Goal: Information Seeking & Learning: Learn about a topic

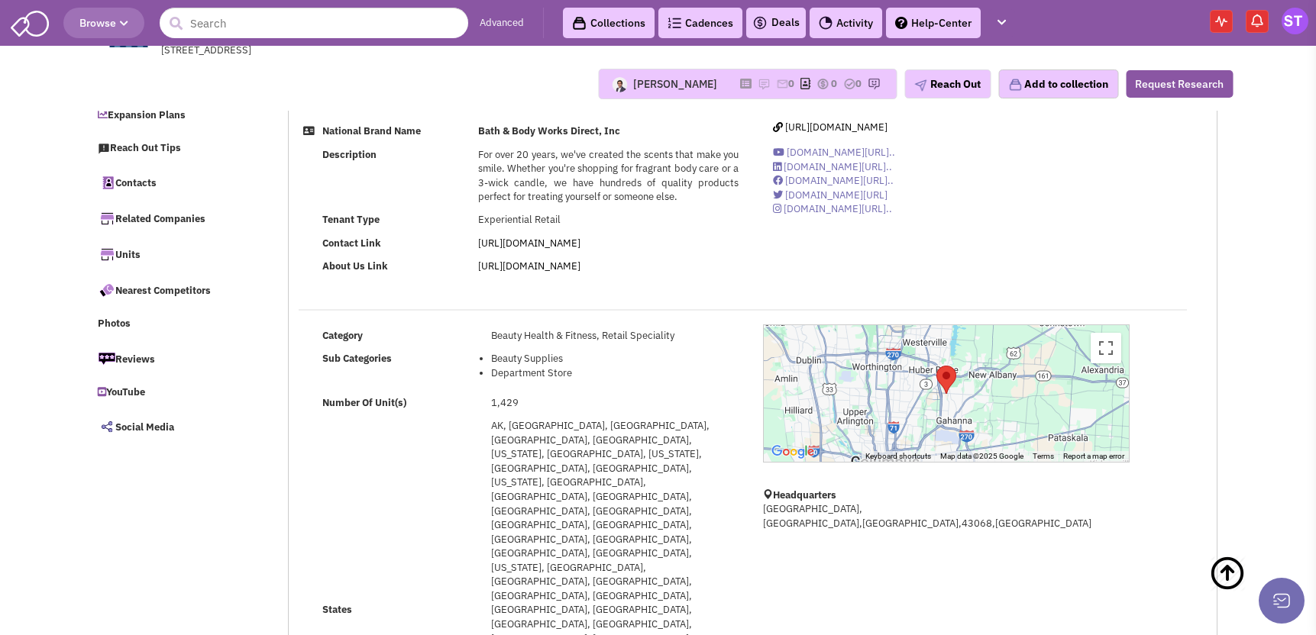
select select
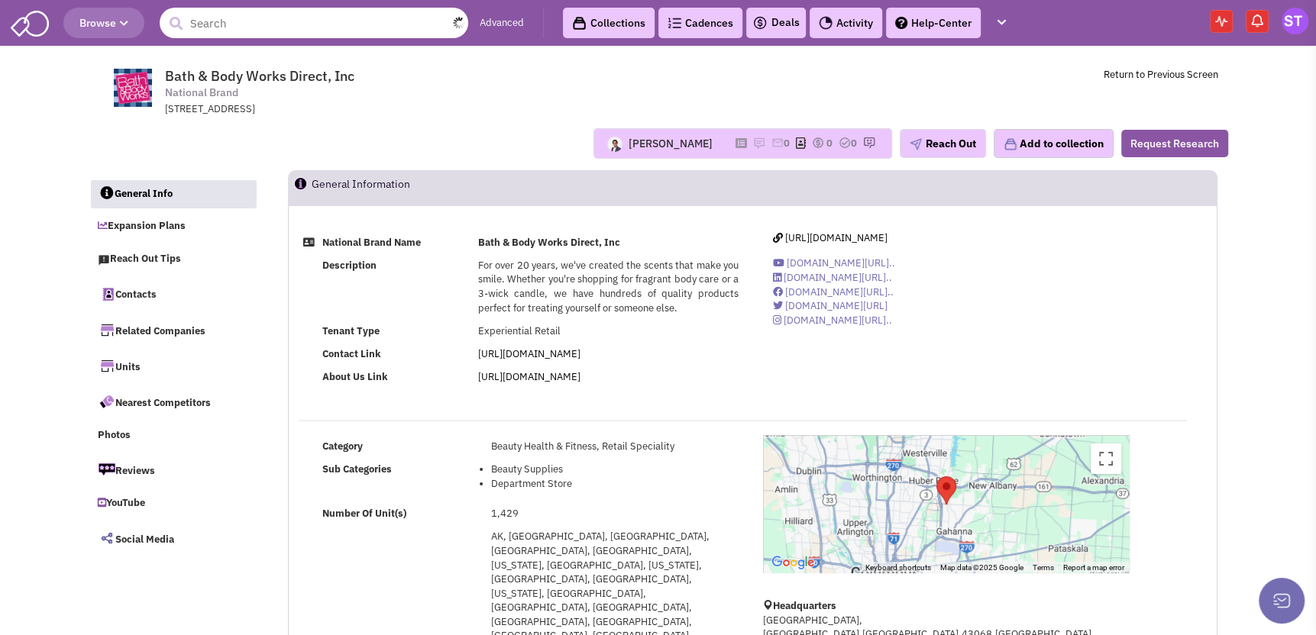
click at [272, 27] on input "text" at bounding box center [314, 23] width 309 height 31
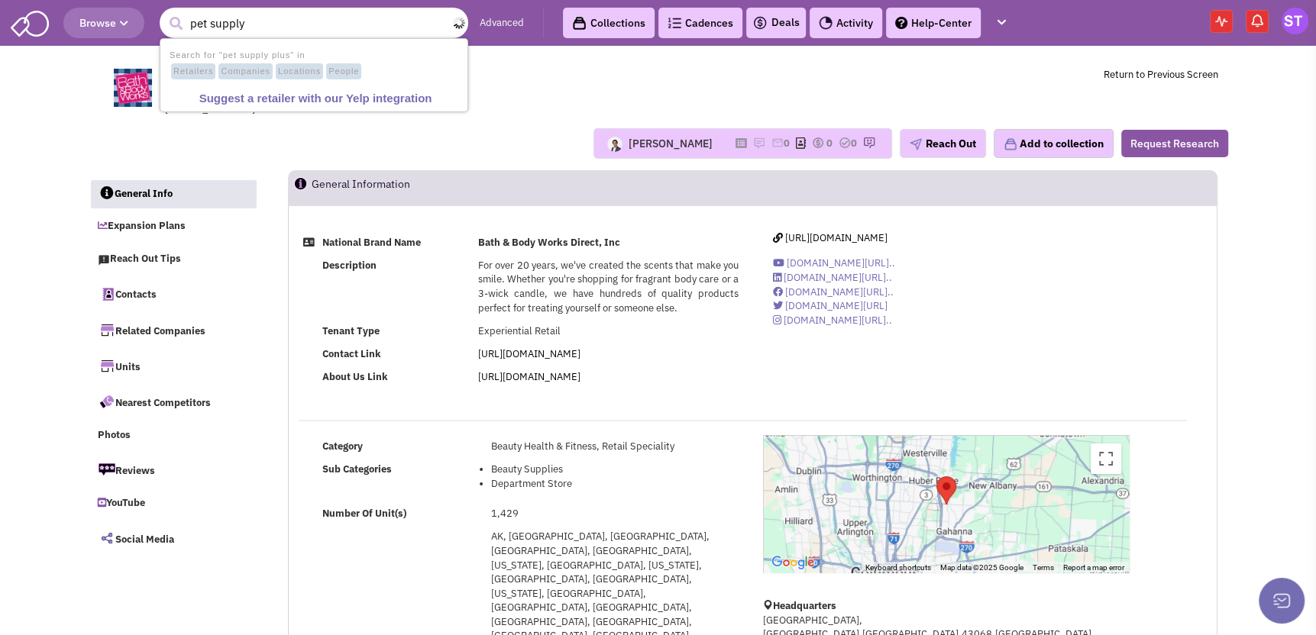
type input "pet supply"
click at [164, 12] on button "submit" at bounding box center [175, 23] width 23 height 23
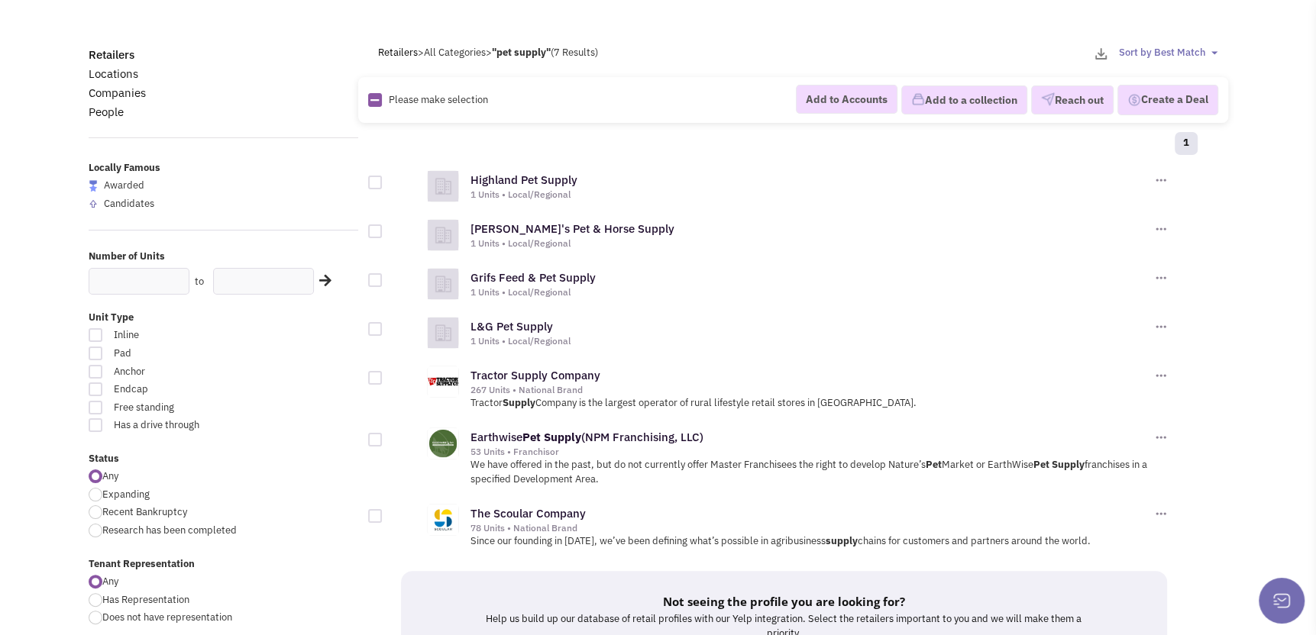
scroll to position [76, 0]
